Goal: Task Accomplishment & Management: Use online tool/utility

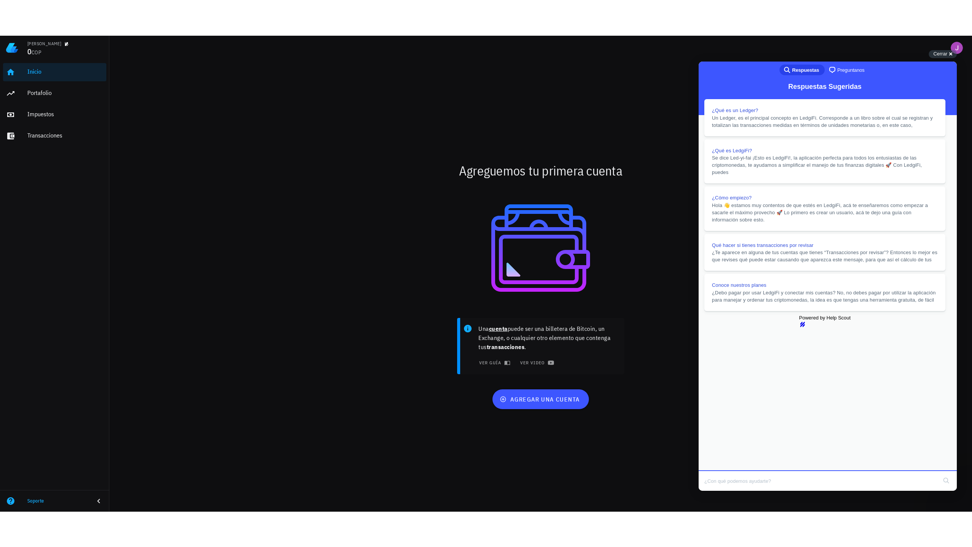
scroll to position [518, 0]
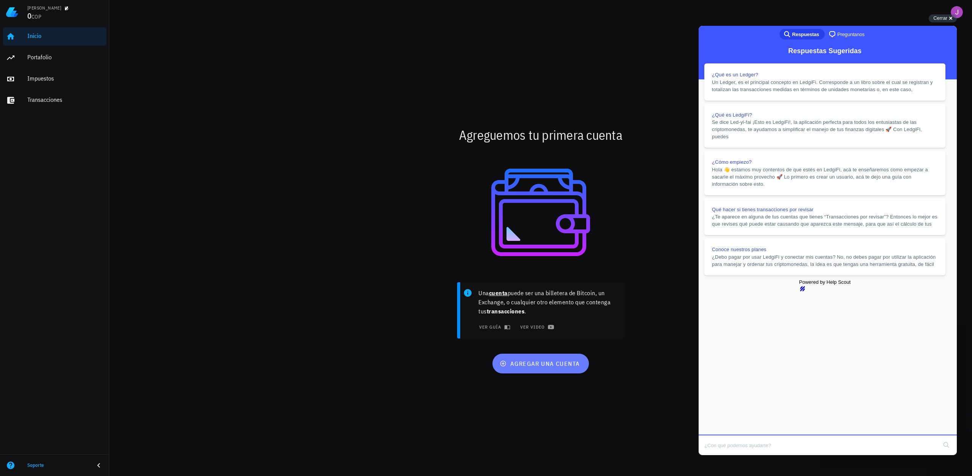
click at [518, 365] on span "agregar una cuenta" at bounding box center [540, 364] width 79 height 8
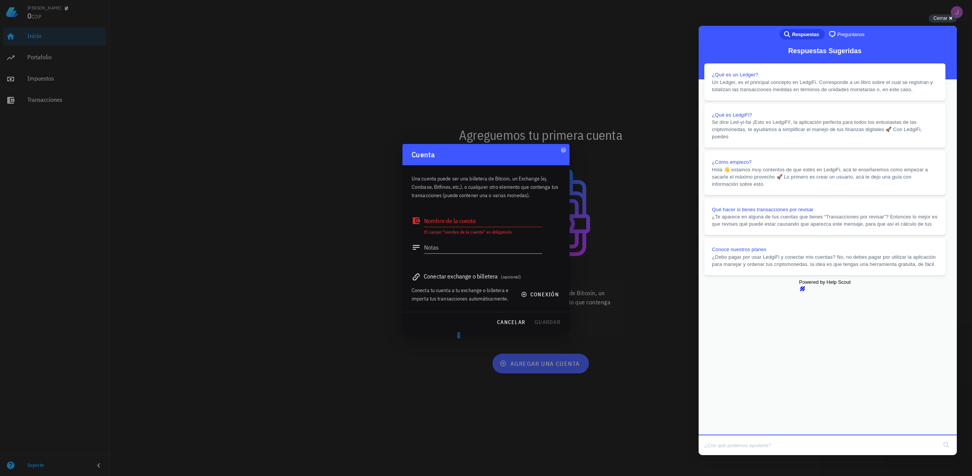
click at [485, 276] on div "Conectar exchange o billetera (opcional)" at bounding box center [486, 276] width 149 height 11
click at [472, 220] on textarea "Nombre de la cuenta" at bounding box center [483, 221] width 118 height 12
type textarea "juanlarax"
click at [542, 327] on button "guardar" at bounding box center [547, 322] width 32 height 14
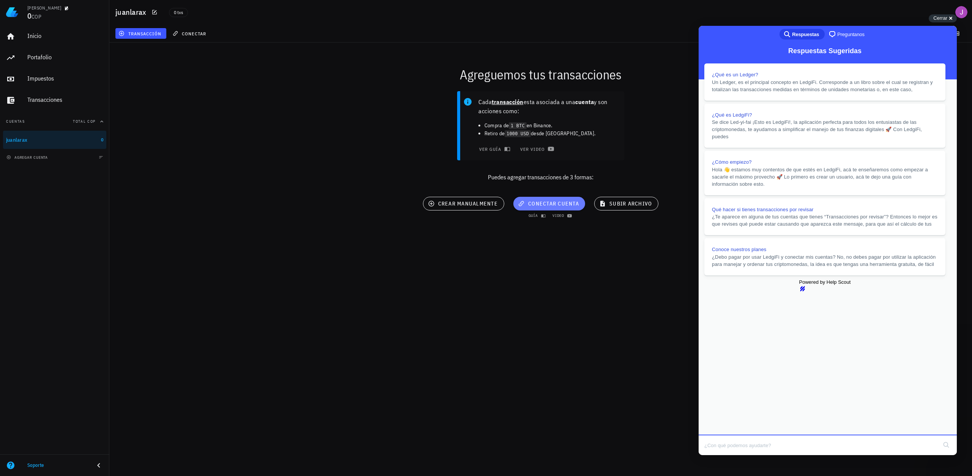
click at [550, 206] on span "conectar cuenta" at bounding box center [550, 203] width 60 height 7
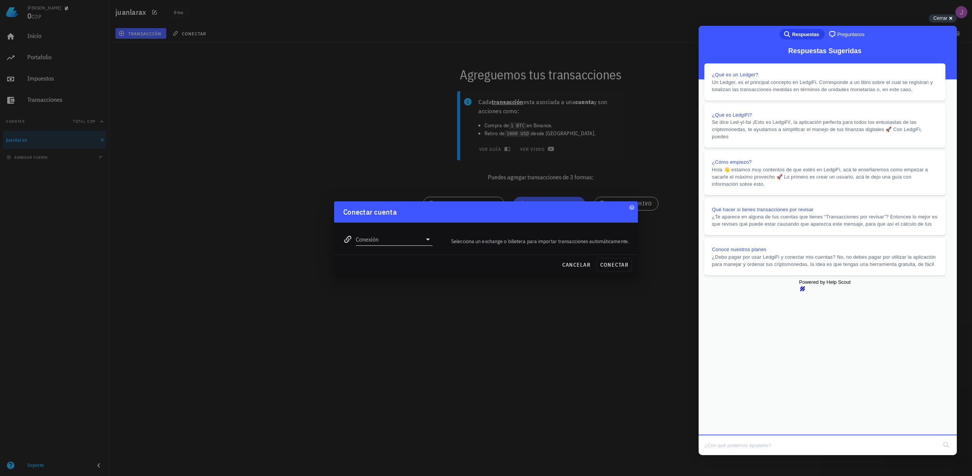
click at [426, 238] on icon at bounding box center [427, 239] width 9 height 9
click at [396, 271] on div "Binance" at bounding box center [418, 276] width 83 height 16
type input "Binance"
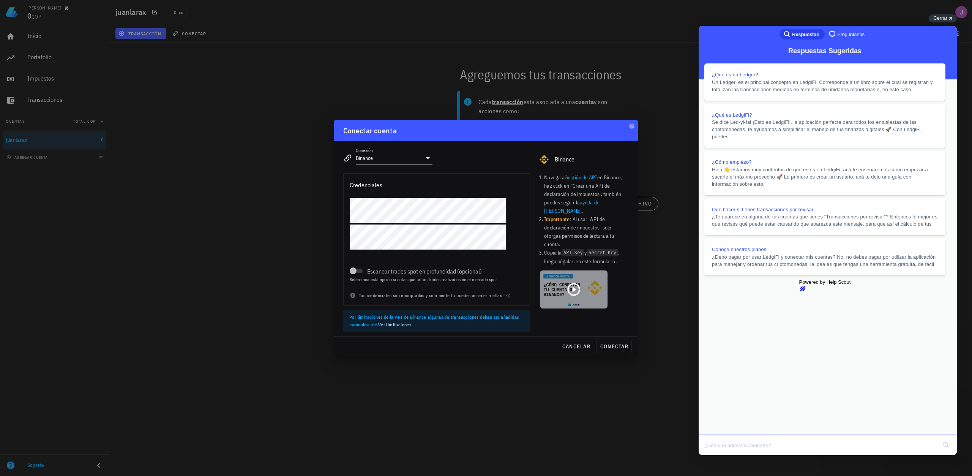
click at [569, 282] on icon at bounding box center [573, 289] width 15 height 15
click at [358, 267] on div at bounding box center [353, 270] width 11 height 11
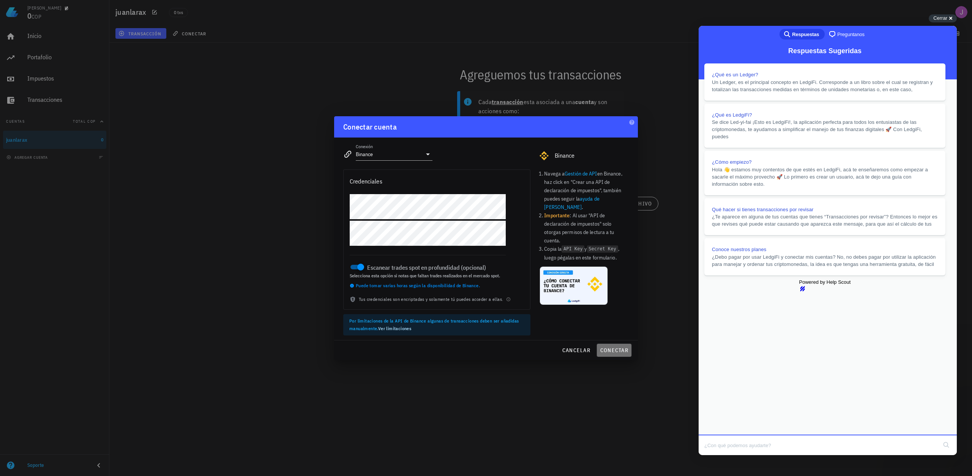
click at [613, 347] on span "conectar" at bounding box center [614, 350] width 28 height 7
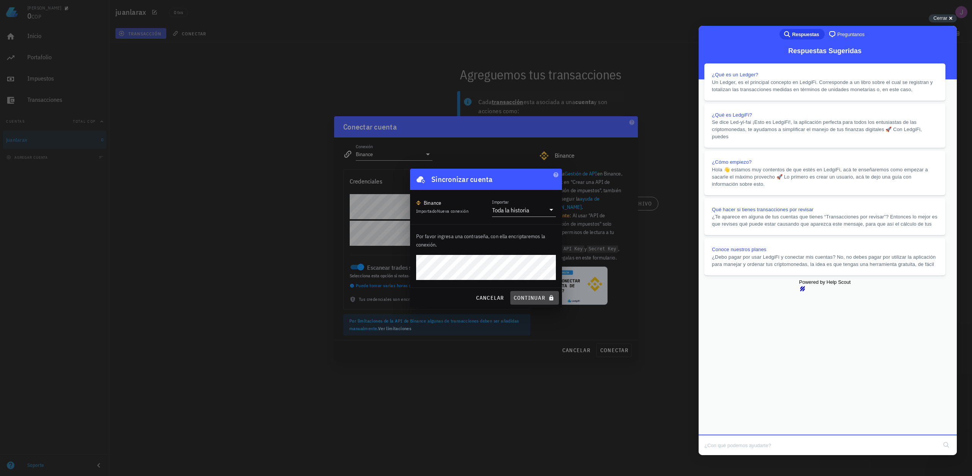
click at [532, 296] on span "continuar" at bounding box center [534, 297] width 43 height 7
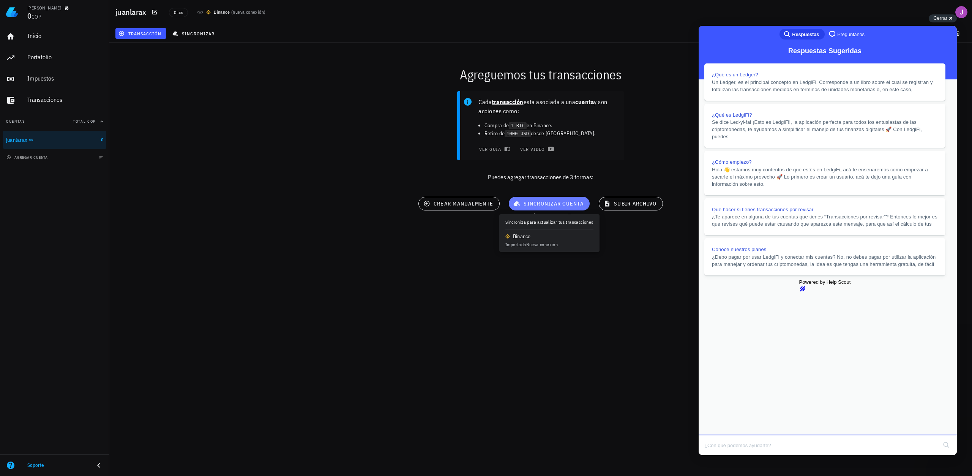
click at [554, 199] on button "sincronizar cuenta" at bounding box center [549, 204] width 81 height 14
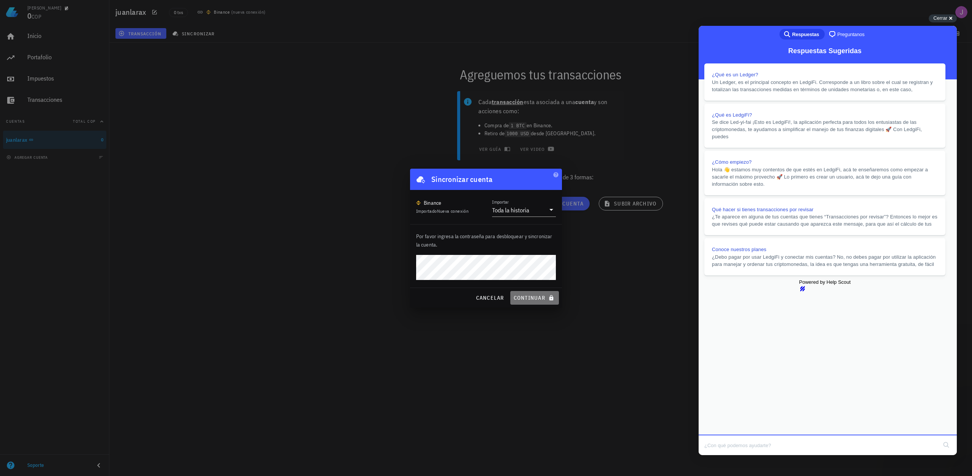
click at [532, 303] on button "continuar" at bounding box center [534, 298] width 49 height 14
